Goal: Contribute content

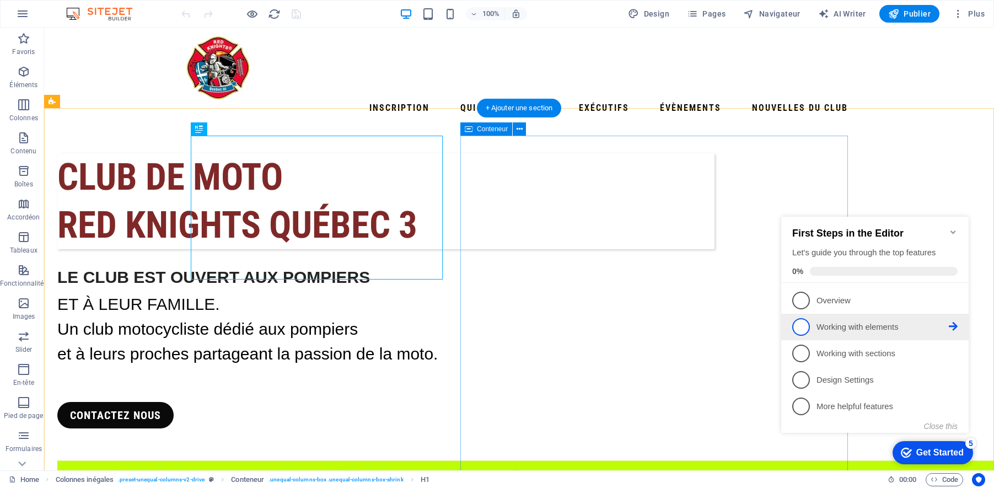
click at [822, 326] on p "Working with elements - incomplete" at bounding box center [882, 327] width 132 height 12
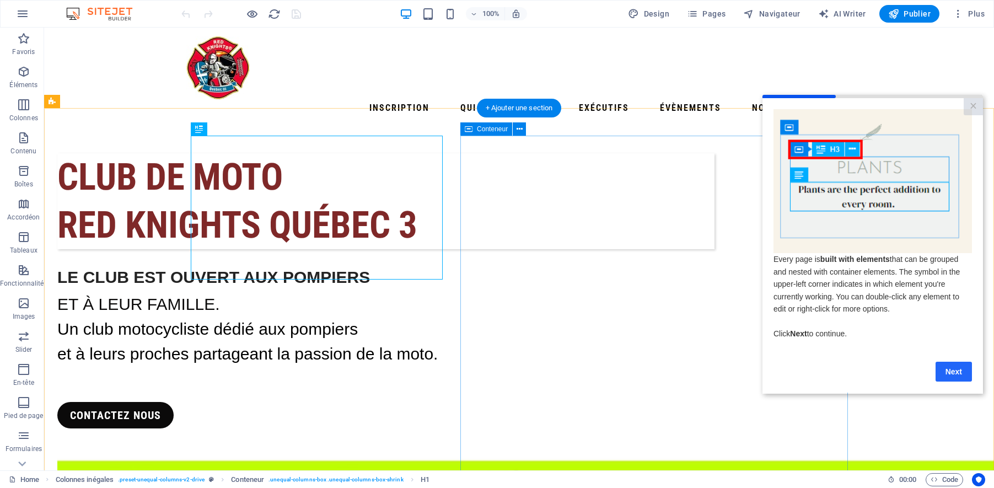
click at [964, 373] on link "Next" at bounding box center [953, 371] width 36 height 20
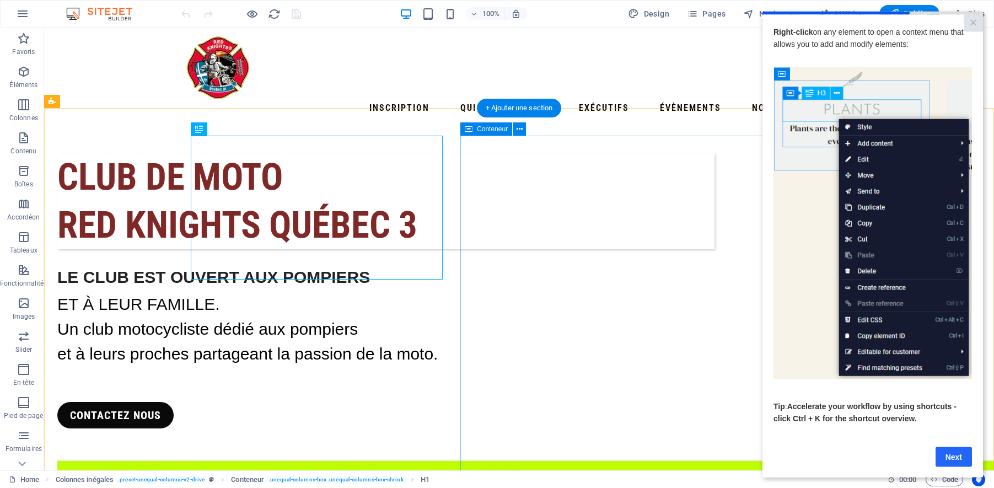
click at [950, 461] on link "Next" at bounding box center [953, 456] width 36 height 20
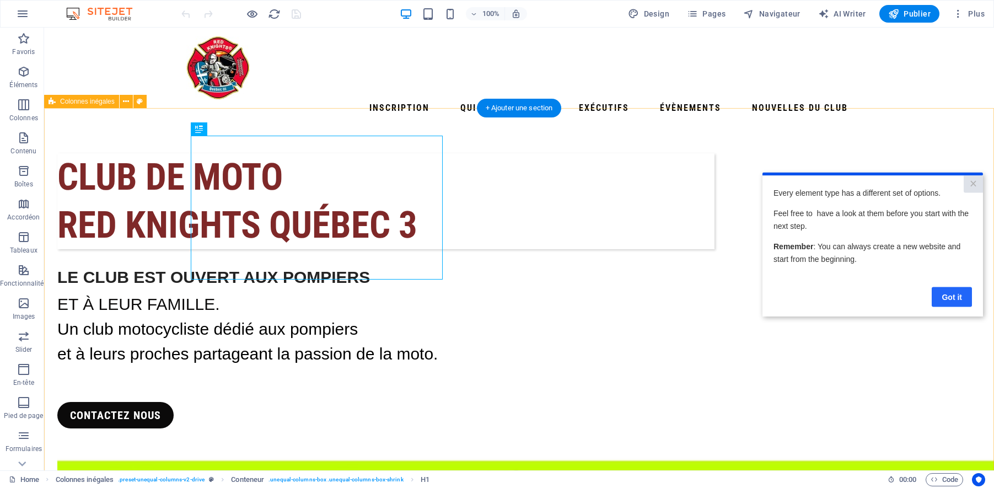
click at [943, 302] on link "Got it" at bounding box center [952, 297] width 40 height 20
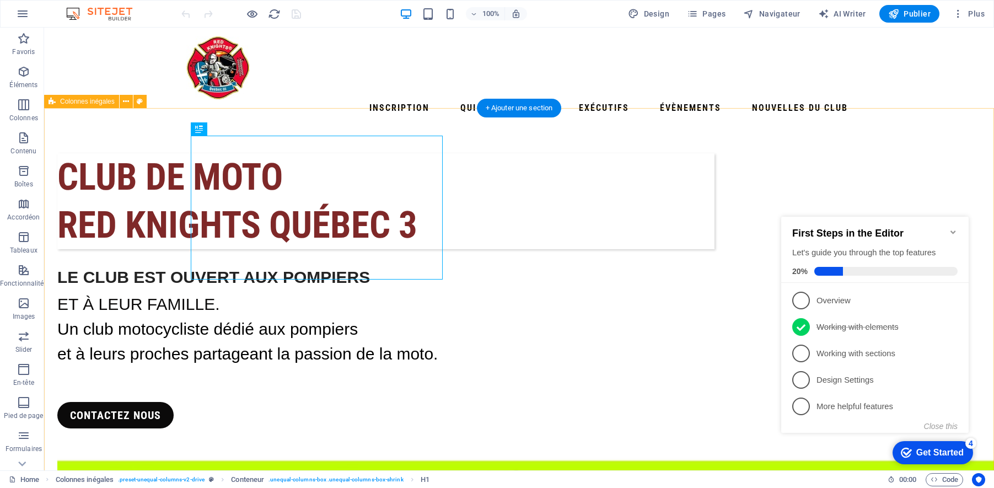
click at [956, 230] on icon "Minimize checklist" at bounding box center [953, 232] width 9 height 9
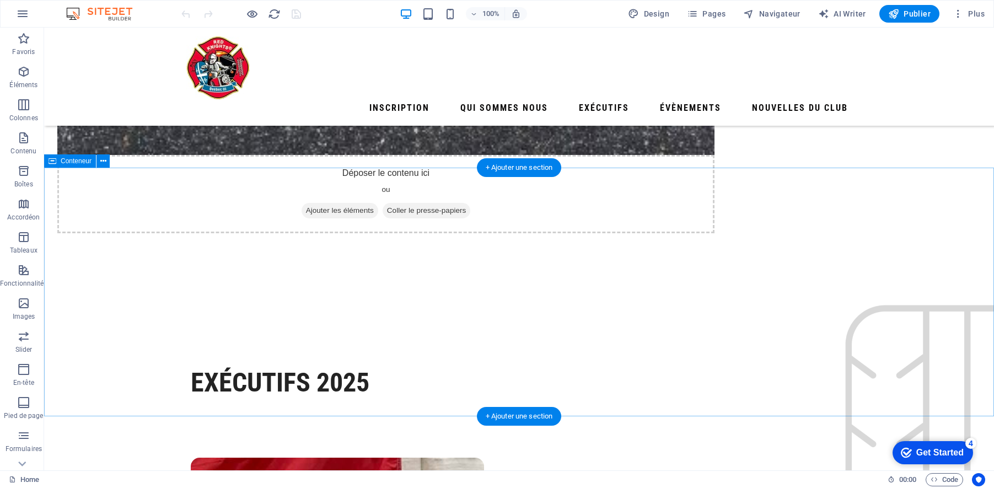
scroll to position [3085, 0]
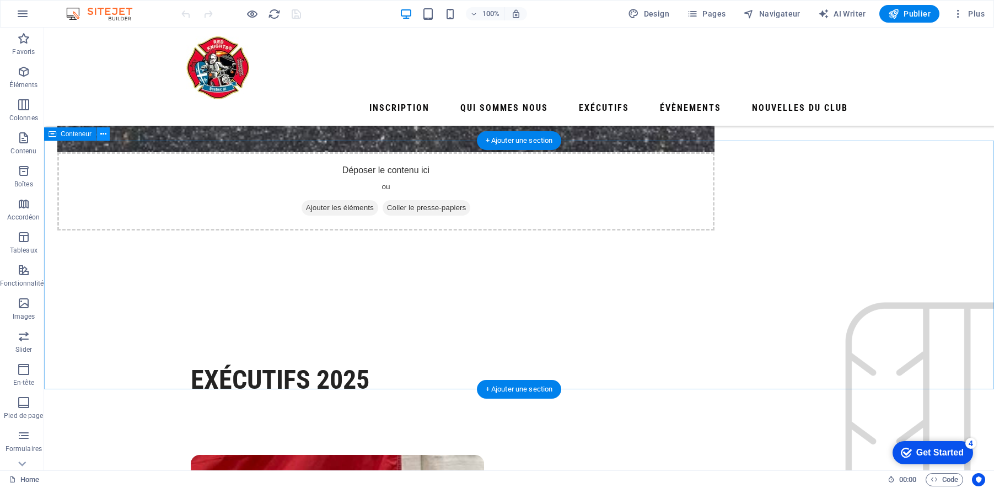
click at [103, 134] on icon at bounding box center [103, 134] width 6 height 12
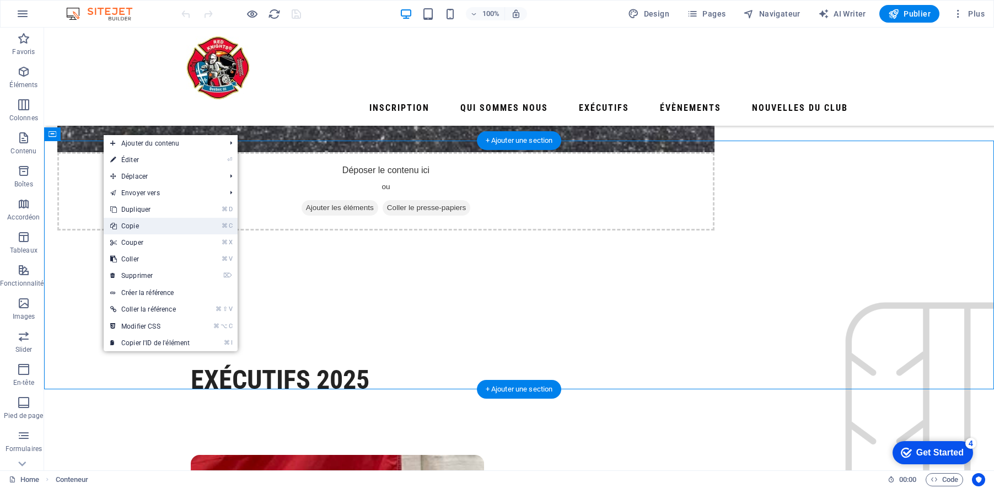
click at [138, 226] on link "⌘ C Copie" at bounding box center [150, 226] width 93 height 17
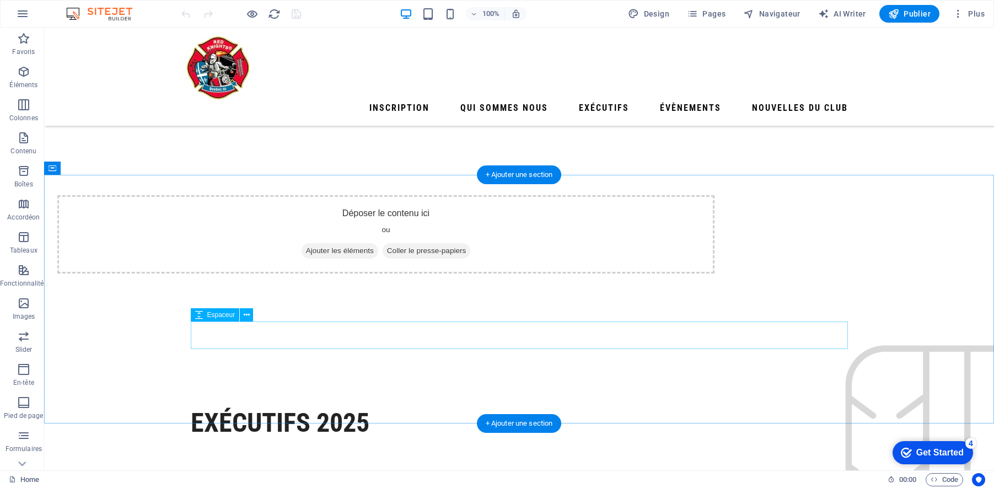
scroll to position [3041, 0]
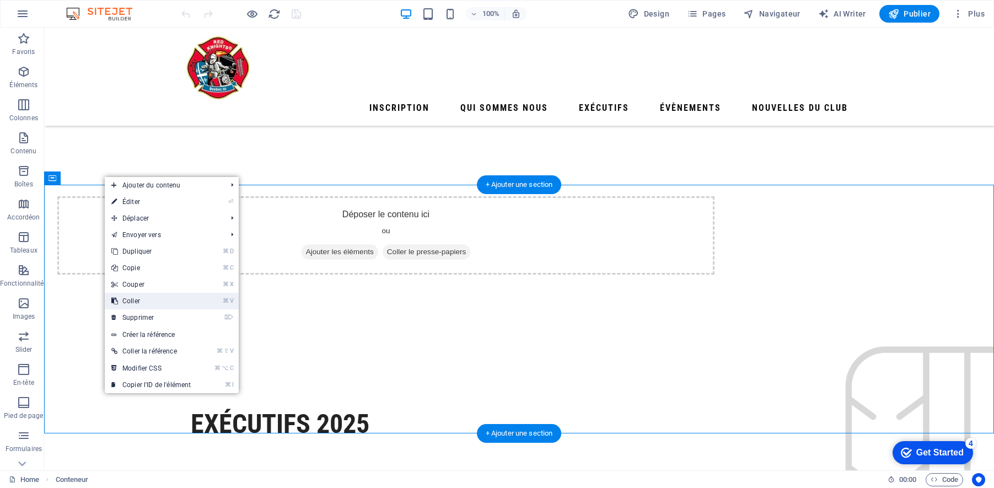
click at [166, 304] on link "⌘ V Coller" at bounding box center [151, 301] width 93 height 17
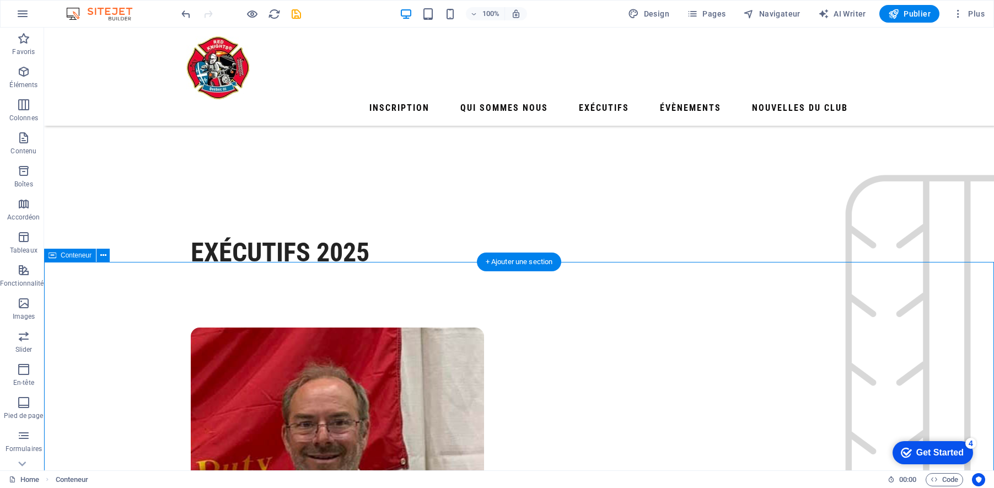
scroll to position [3223, 0]
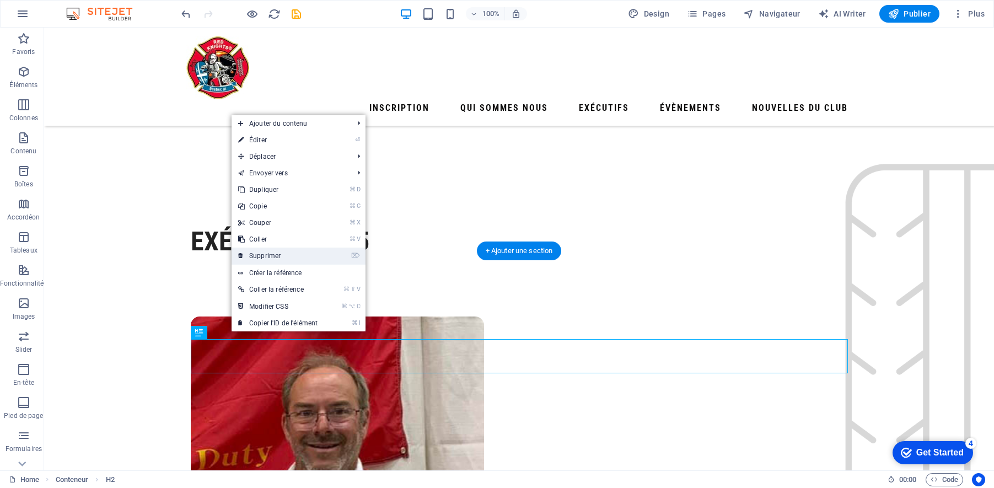
click at [286, 254] on link "⌦ Supprimer" at bounding box center [278, 255] width 93 height 17
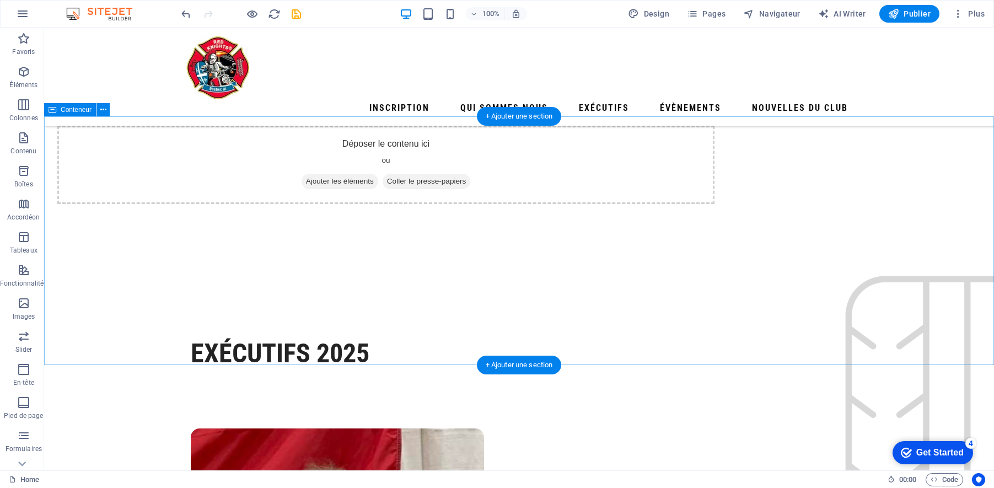
scroll to position [3108, 0]
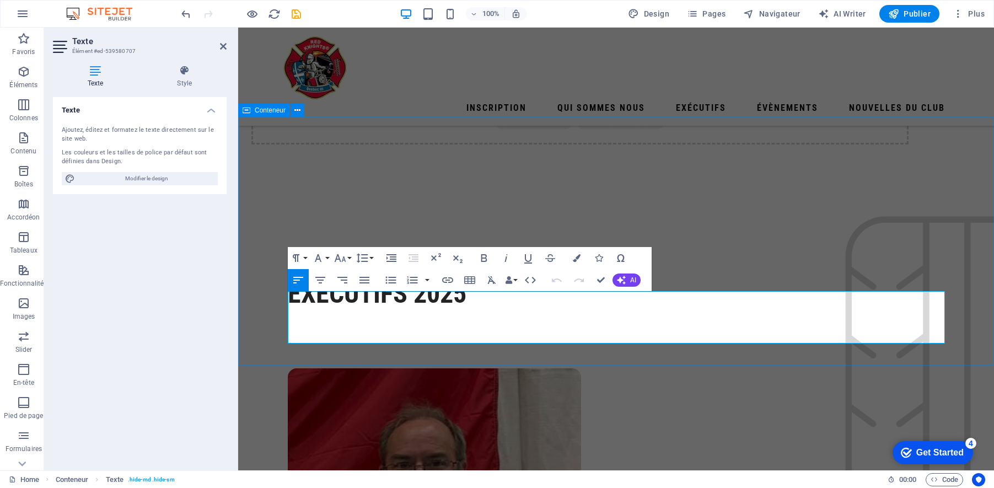
drag, startPoint x: 430, startPoint y: 332, endPoint x: 278, endPoint y: 296, distance: 156.3
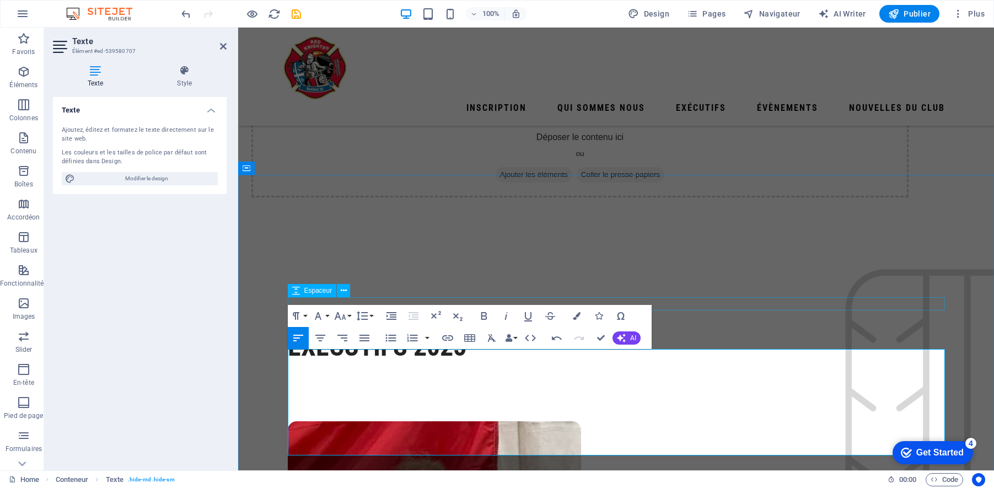
scroll to position [3057, 0]
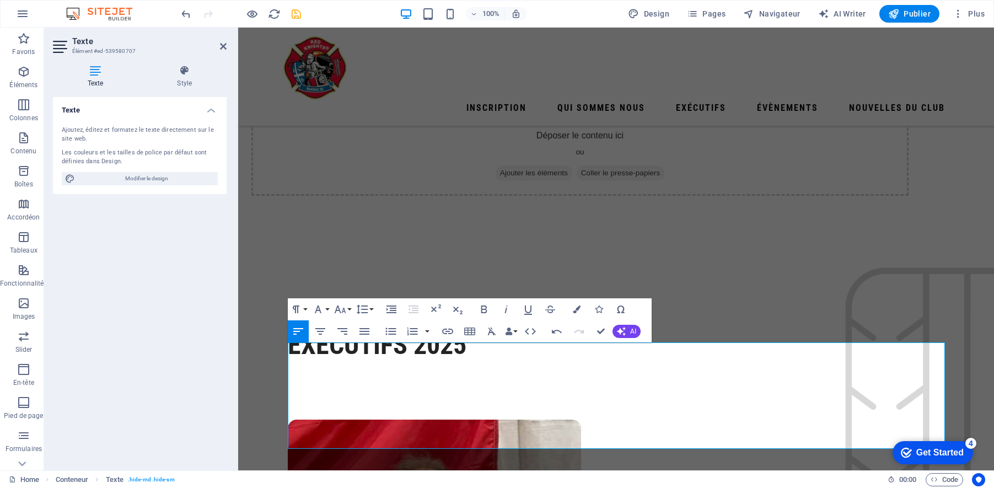
drag, startPoint x: 47, startPoint y: 3, endPoint x: 298, endPoint y: 11, distance: 250.9
click at [298, 11] on icon "save" at bounding box center [296, 14] width 13 height 13
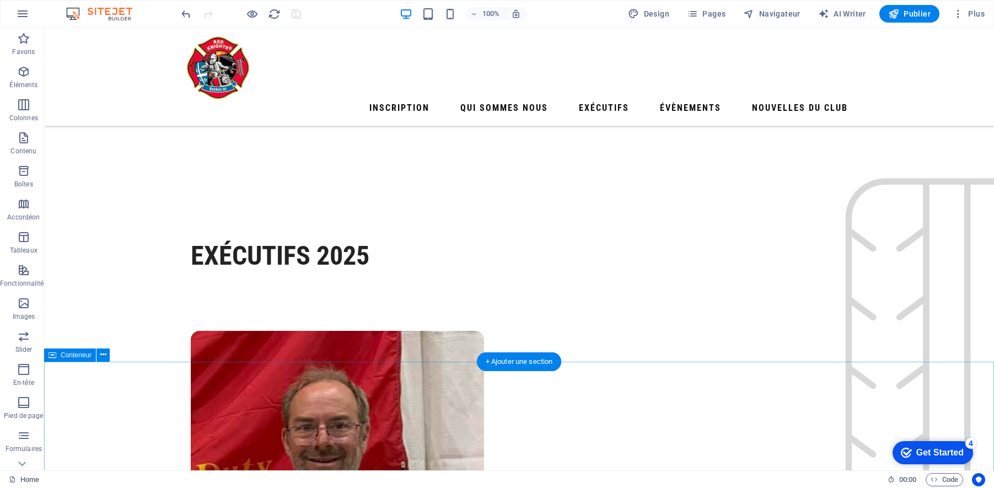
scroll to position [3220, 0]
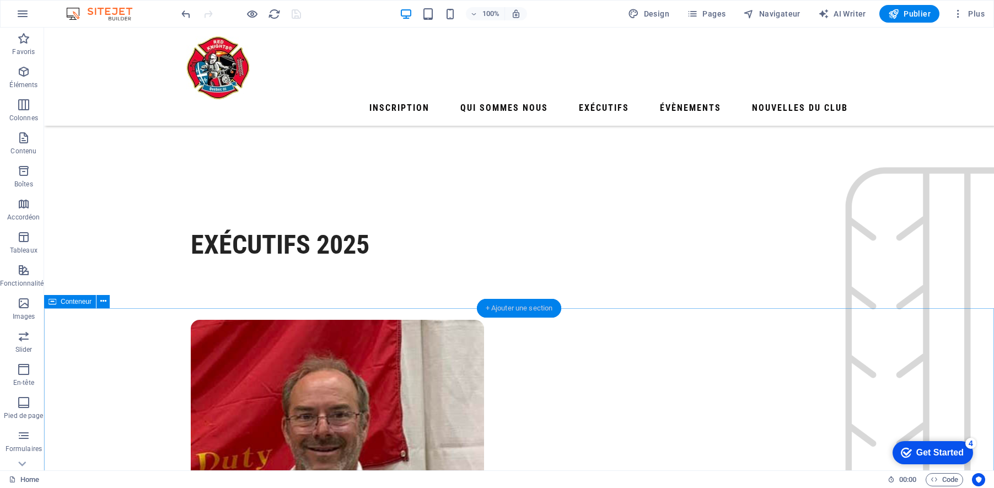
click at [516, 308] on div "+ Ajouter une section" at bounding box center [519, 308] width 85 height 19
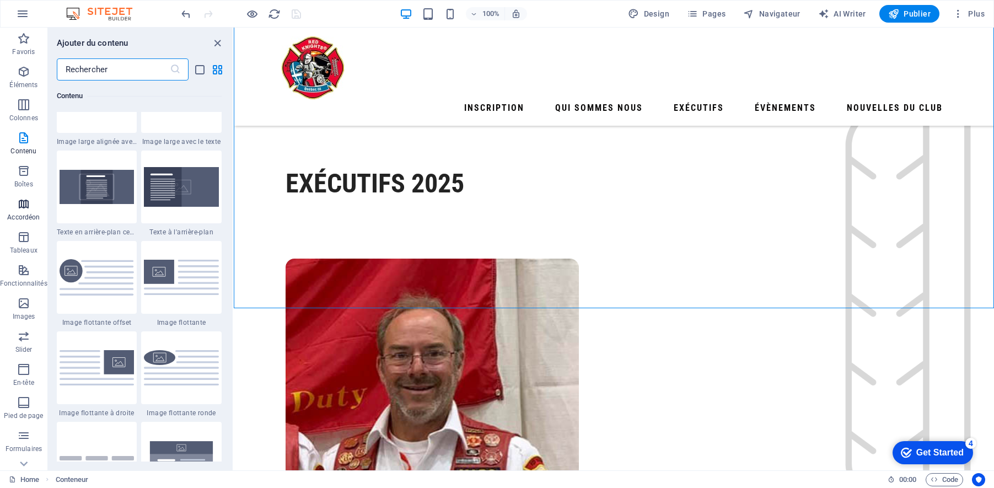
scroll to position [2261, 0]
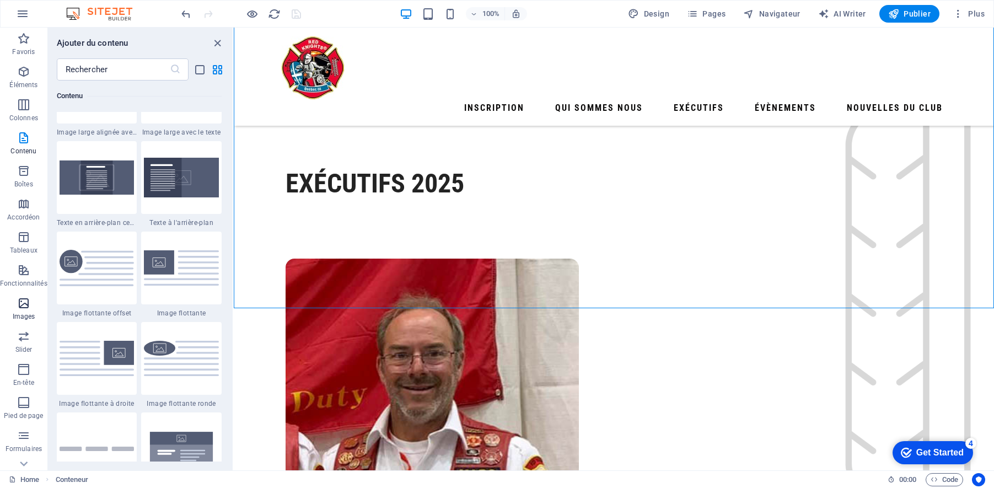
click at [23, 308] on icon "button" at bounding box center [23, 303] width 13 height 13
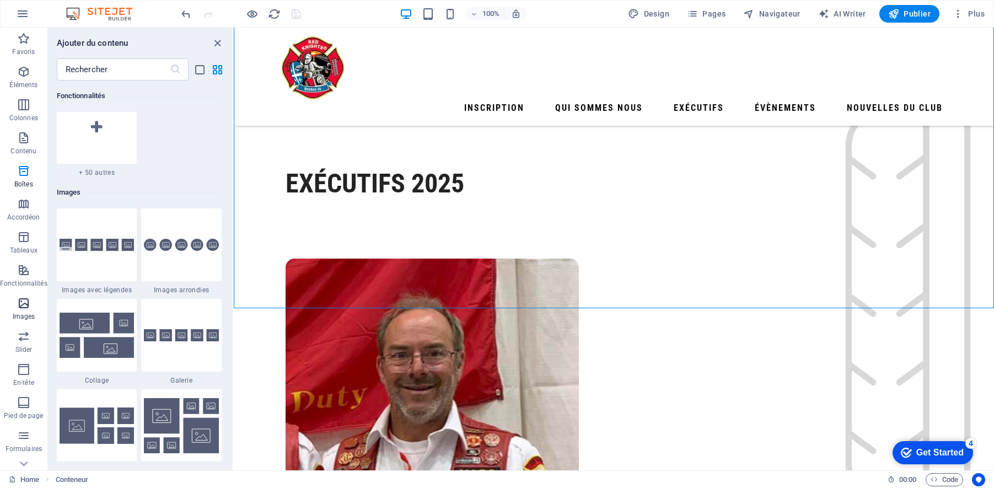
scroll to position [5670, 0]
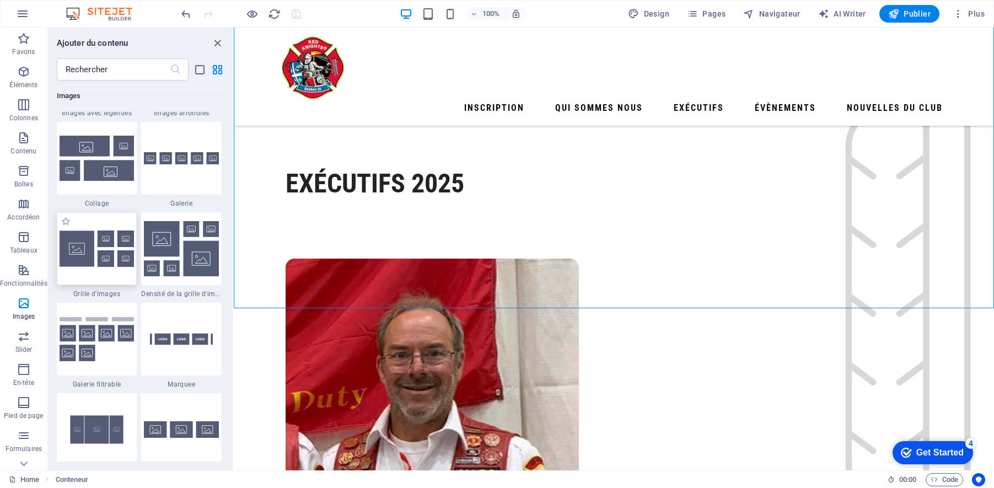
click at [104, 267] on img at bounding box center [97, 248] width 75 height 37
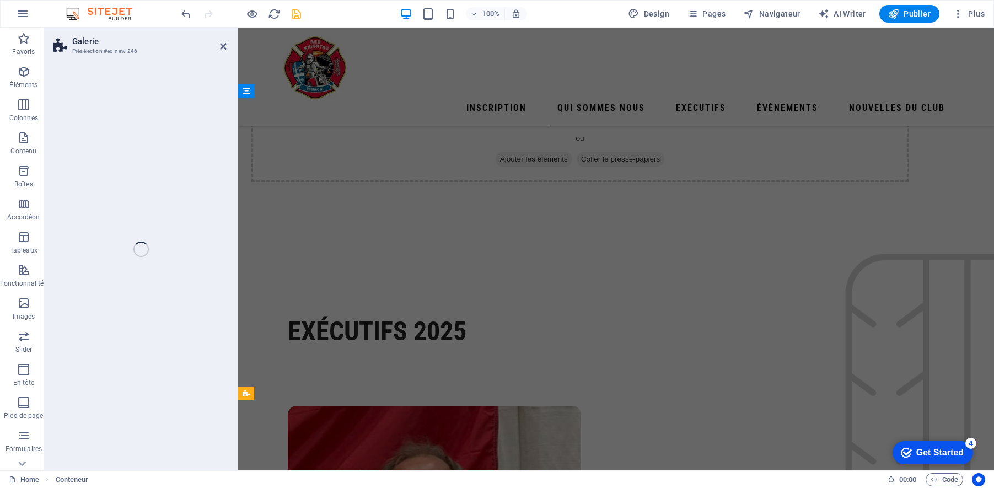
scroll to position [3313, 0]
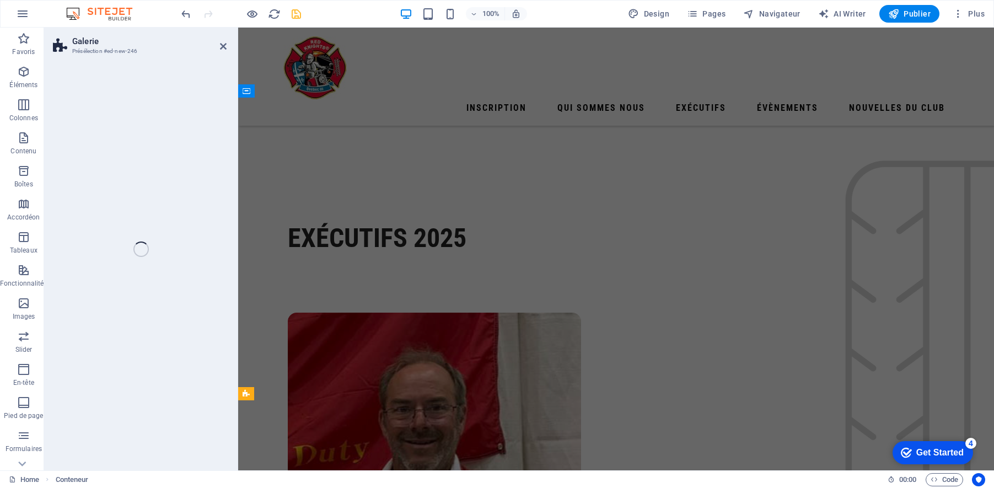
select select "rem"
select select "preset-gallery-v3-grid"
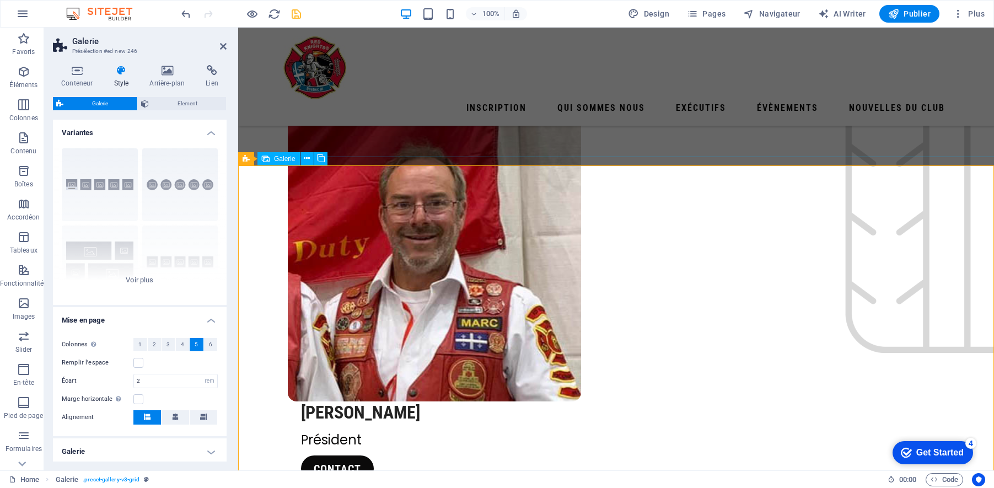
scroll to position [3371, 0]
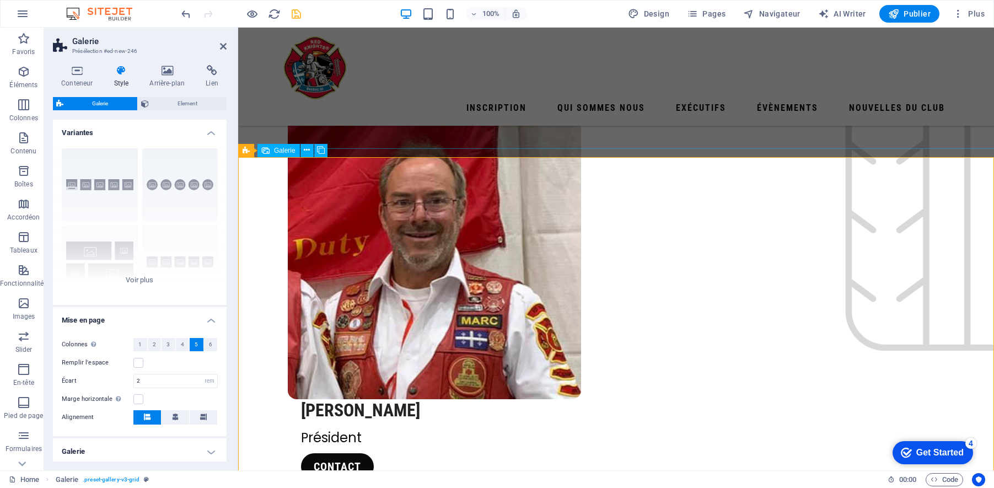
select select "4"
select select "px"
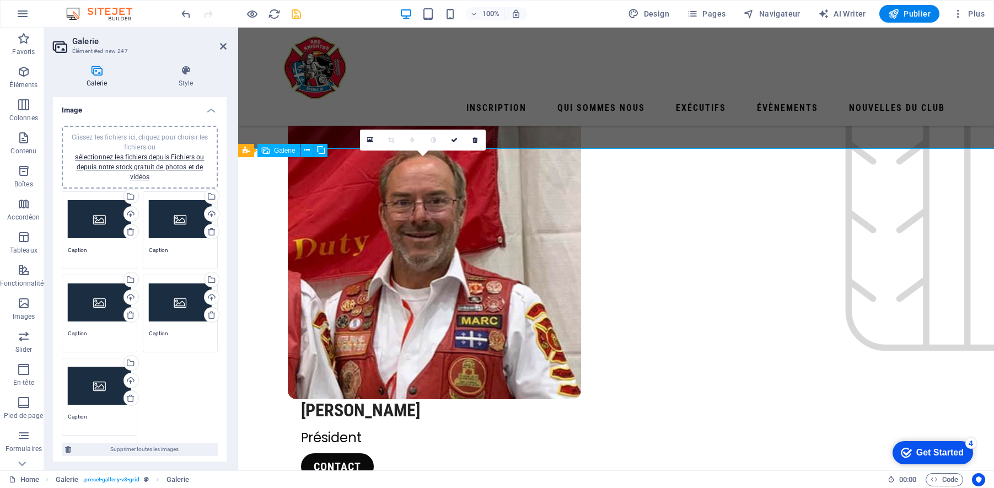
click at [89, 215] on div "Glissez les fichiers ici, cliquez pour choisir les fichiers ou sélectionnez les…" at bounding box center [99, 219] width 63 height 44
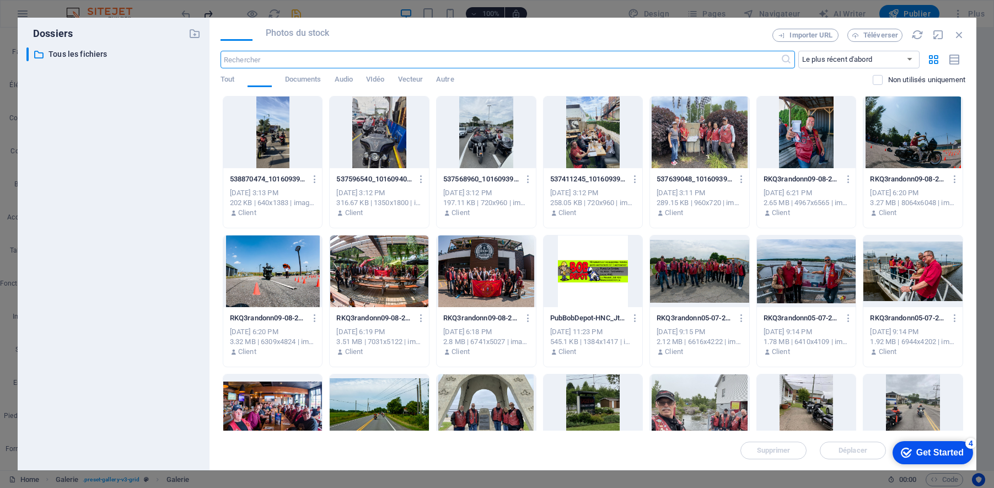
scroll to position [4103, 0]
click at [883, 36] on span "Téléverser" at bounding box center [880, 35] width 35 height 7
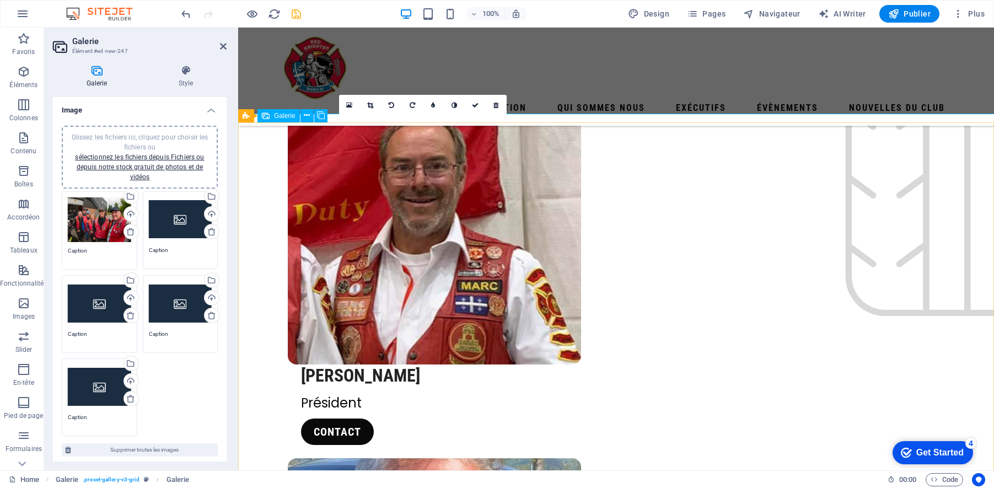
scroll to position [3413, 0]
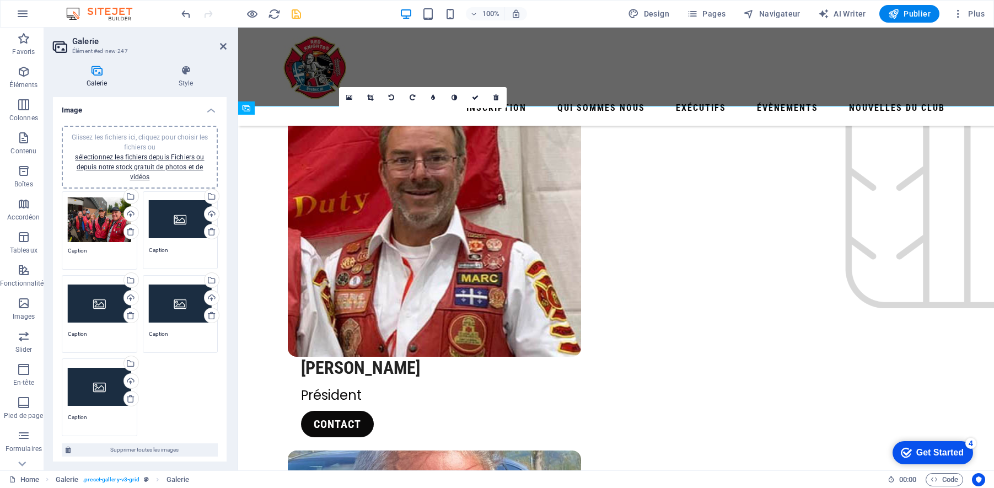
click at [180, 221] on div "Glissez les fichiers ici, cliquez pour choisir les fichiers ou sélectionnez les…" at bounding box center [180, 219] width 63 height 44
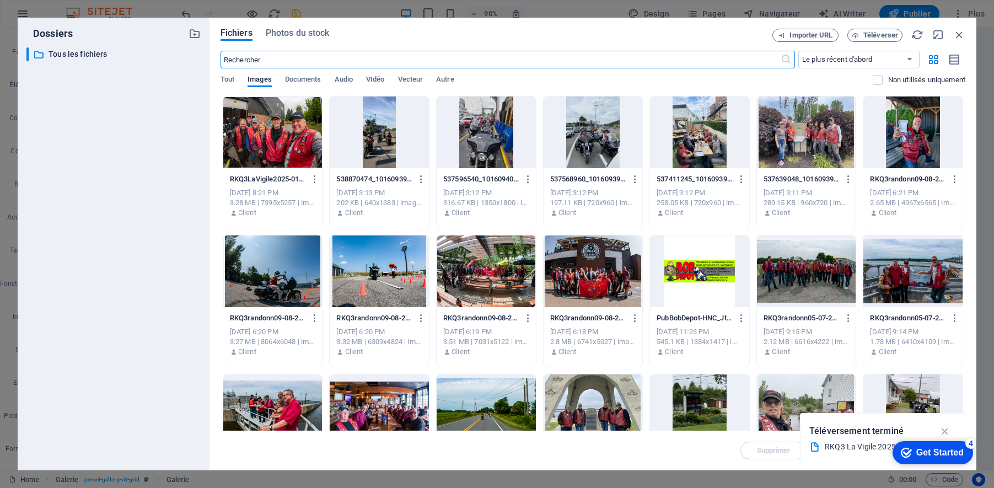
scroll to position [4103, 0]
click at [888, 30] on button "Téléverser" at bounding box center [874, 35] width 55 height 13
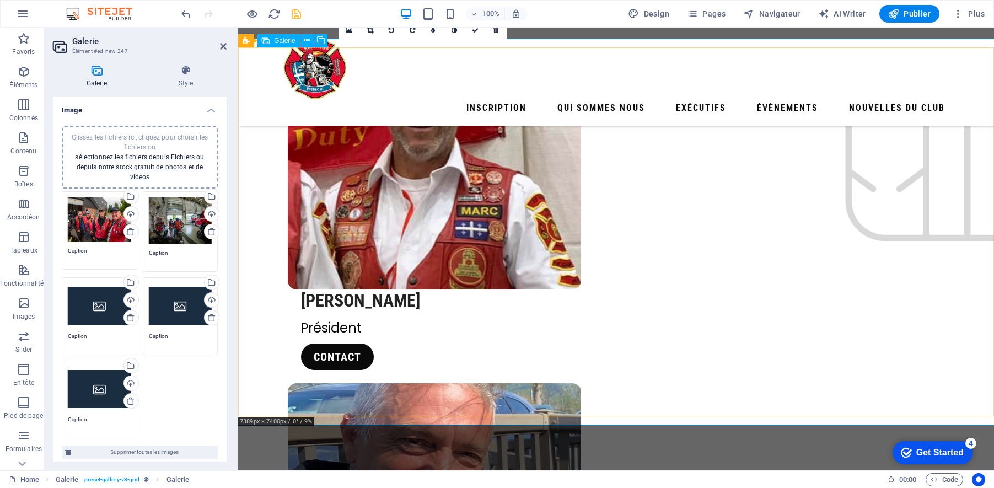
scroll to position [3478, 0]
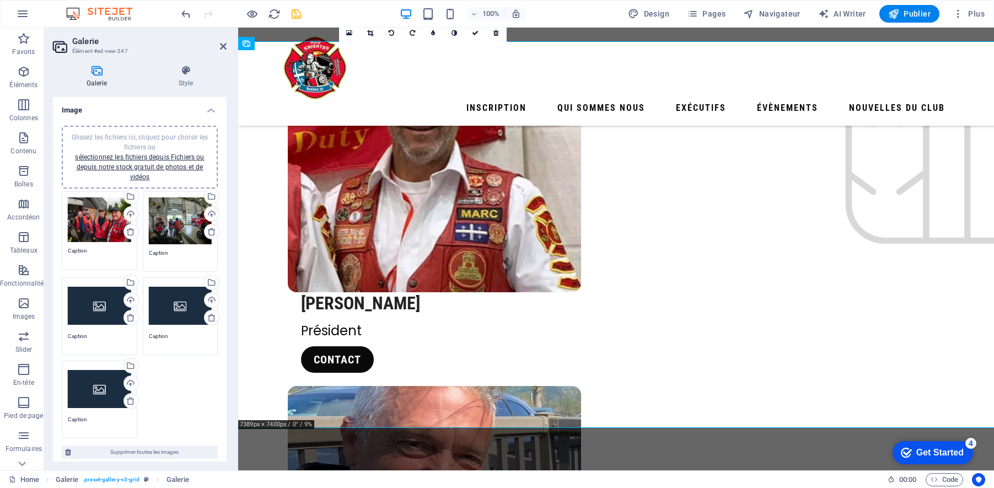
click at [97, 304] on div "Glissez les fichiers ici, cliquez pour choisir les fichiers ou sélectionnez les…" at bounding box center [99, 305] width 63 height 44
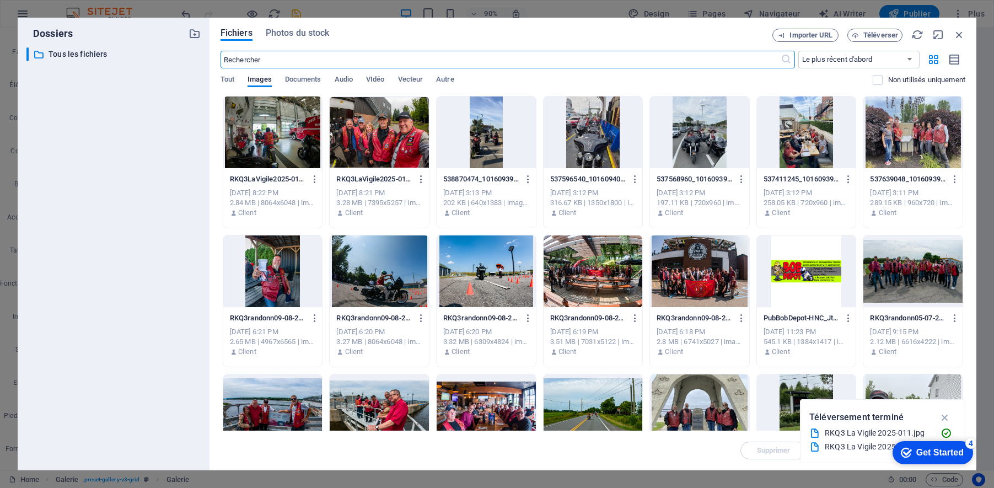
scroll to position [4103, 0]
click at [876, 36] on span "Téléverser" at bounding box center [880, 35] width 35 height 7
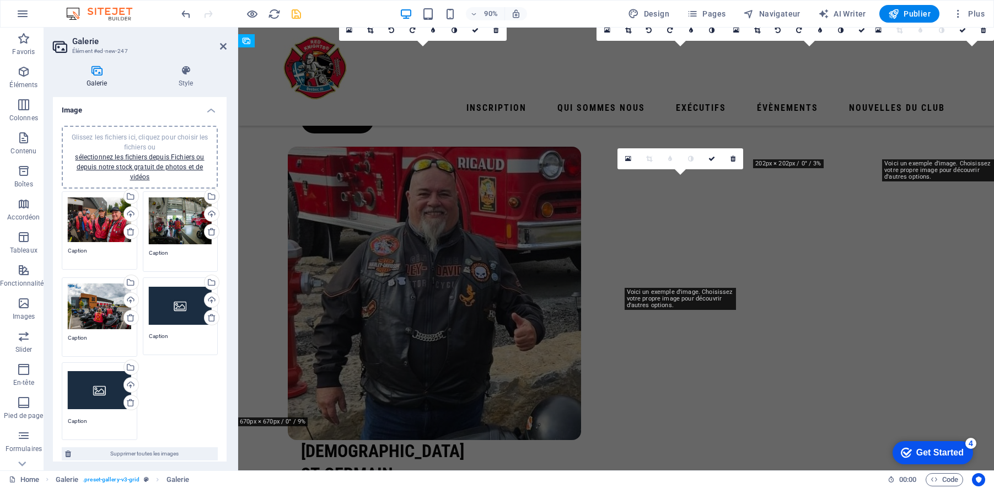
scroll to position [3480, 0]
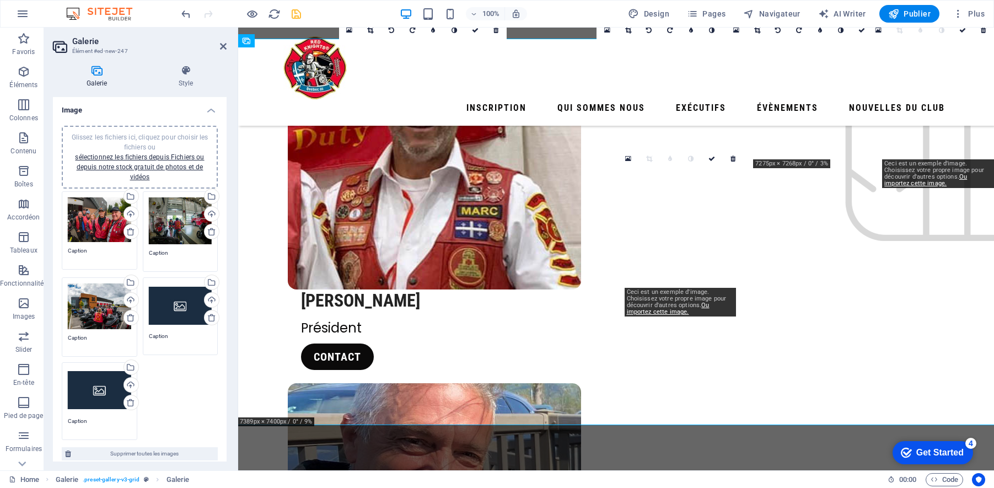
click at [170, 318] on div "Glissez les fichiers ici, cliquez pour choisir les fichiers ou sélectionnez les…" at bounding box center [180, 305] width 63 height 44
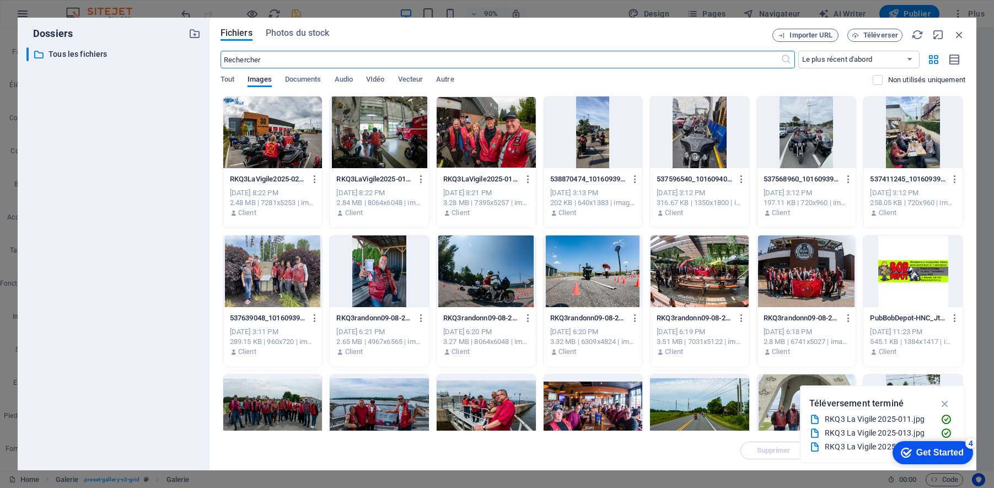
scroll to position [4103, 0]
click at [887, 28] on div "Fichiers Photos du stock Importer URL Téléverser ​ Le plus récent d'abord Le pl…" at bounding box center [592, 244] width 767 height 453
click at [886, 34] on span "Téléverser" at bounding box center [880, 35] width 35 height 7
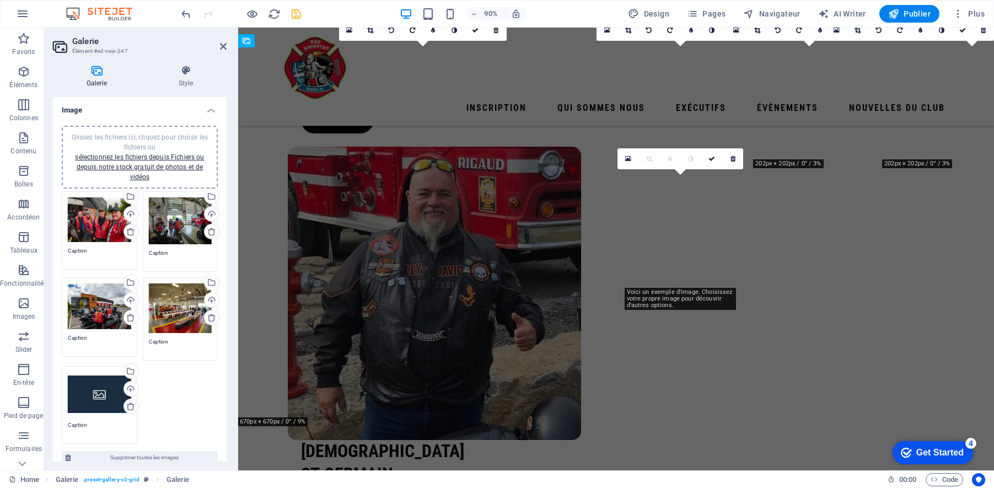
scroll to position [3480, 0]
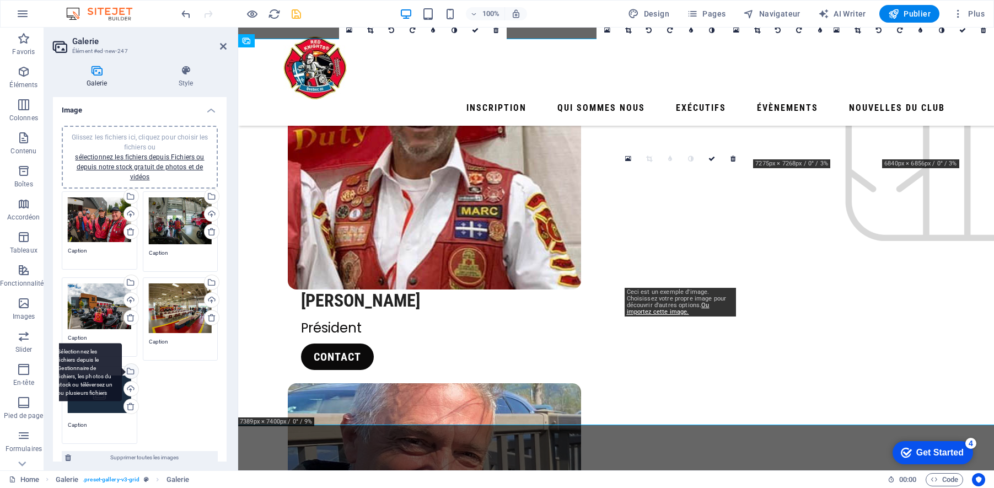
click at [99, 394] on div "Sélectionnez les fichiers depuis le Gestionnaire de fichiers, les photos du sto…" at bounding box center [86, 372] width 72 height 58
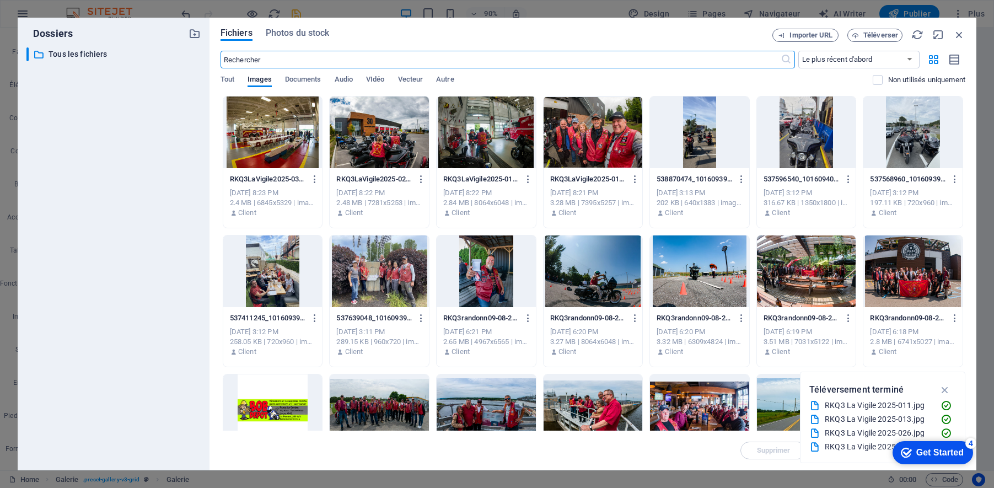
scroll to position [4103, 0]
click at [878, 36] on span "Téléverser" at bounding box center [880, 35] width 35 height 7
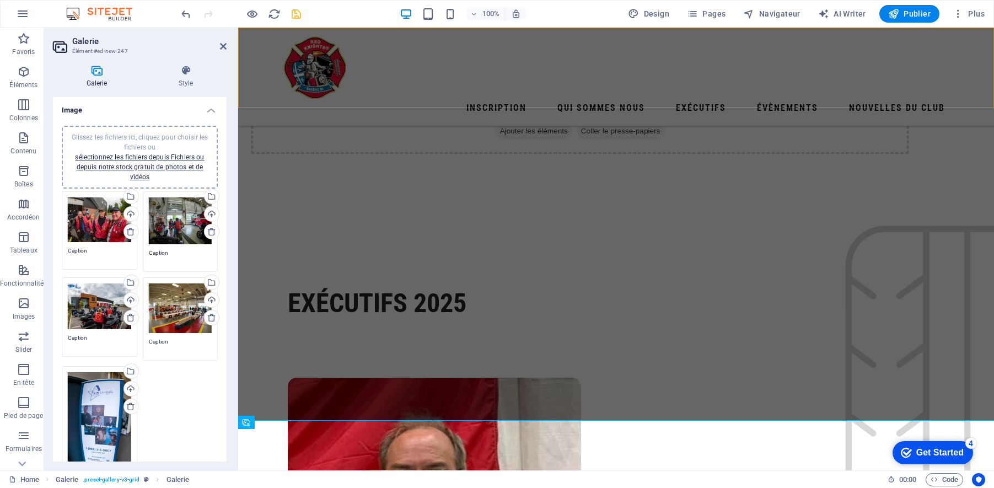
scroll to position [3100, 0]
click at [908, 13] on span "Publier" at bounding box center [909, 13] width 42 height 11
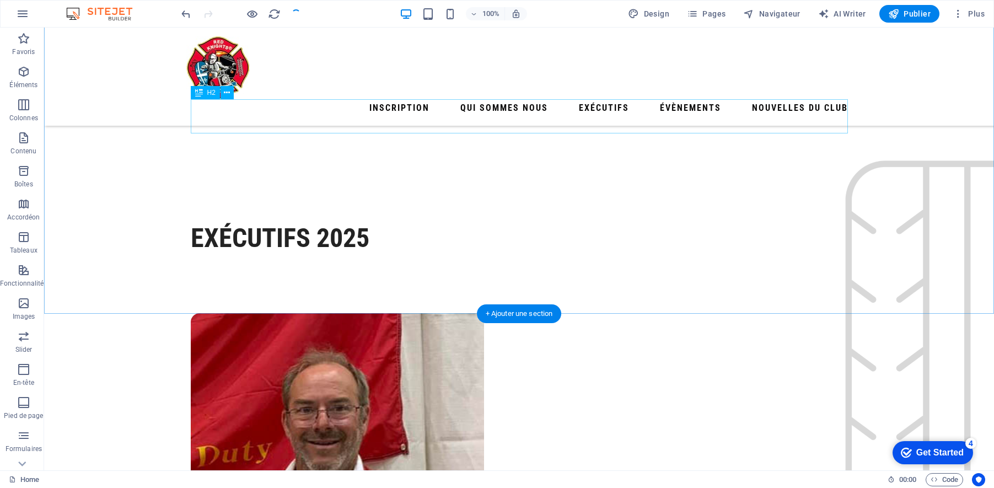
scroll to position [3244, 0]
